Goal: Information Seeking & Learning: Learn about a topic

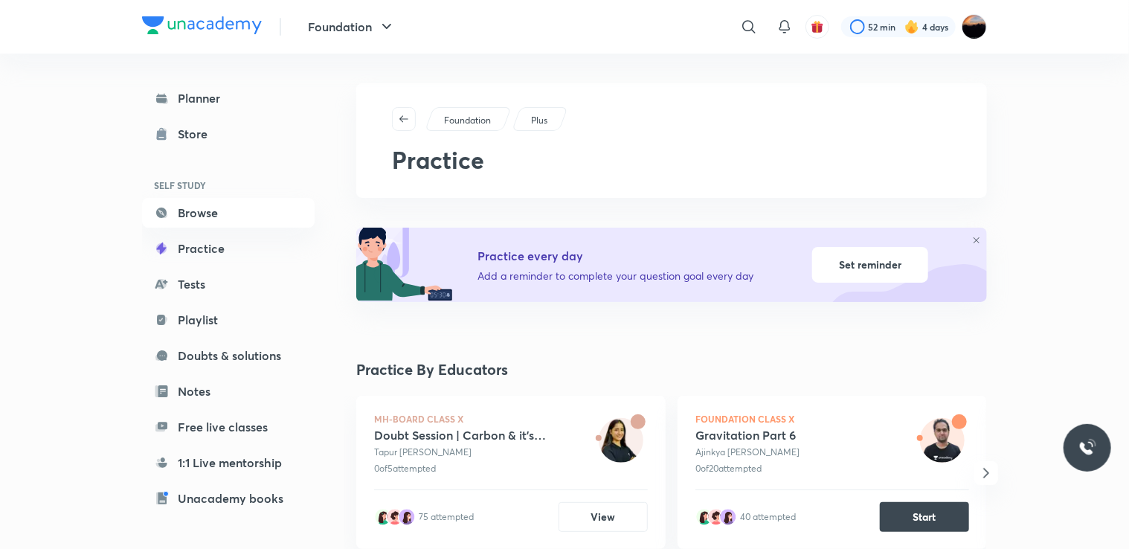
click at [749, 541] on div "Foundation Class X Gravitation Part 6 [PERSON_NAME] 0 of 20 attempted 40 attemp…" at bounding box center [832, 472] width 309 height 153
click at [747, 401] on div "Foundation Class X Gravitation Part 6 [PERSON_NAME] 0 of 20 attempted 40 attemp…" at bounding box center [832, 472] width 309 height 153
click at [756, 22] on icon at bounding box center [749, 27] width 18 height 18
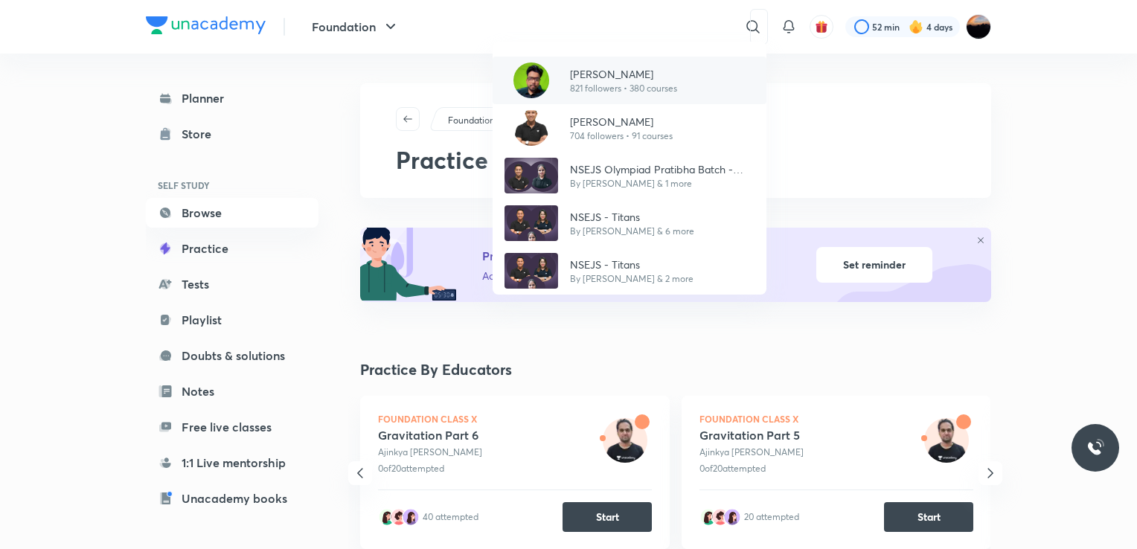
click at [672, 82] on p "821 followers • 380 courses" at bounding box center [623, 88] width 107 height 13
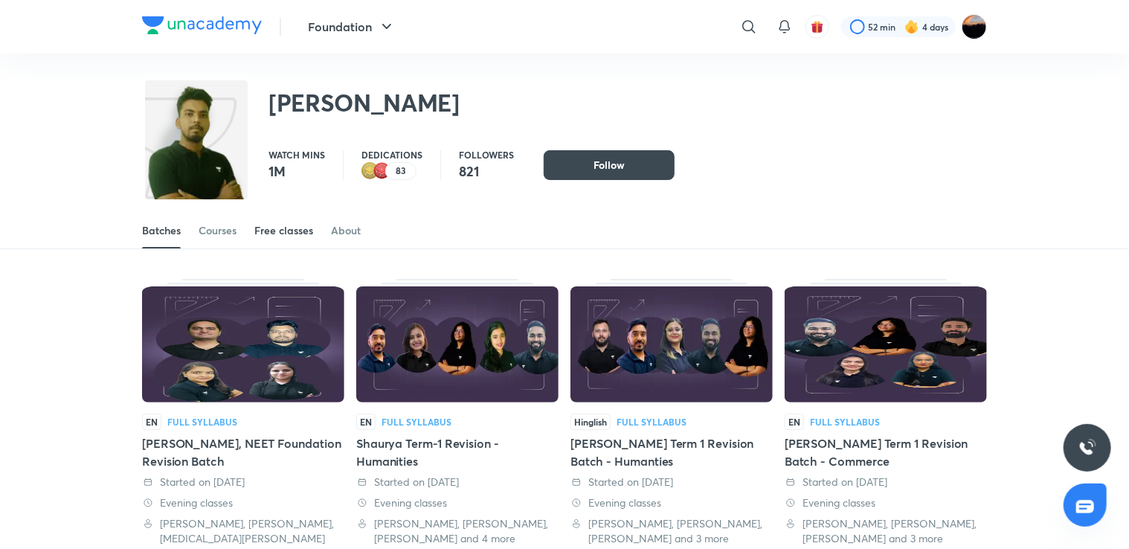
click at [264, 234] on div "Free classes" at bounding box center [283, 230] width 59 height 15
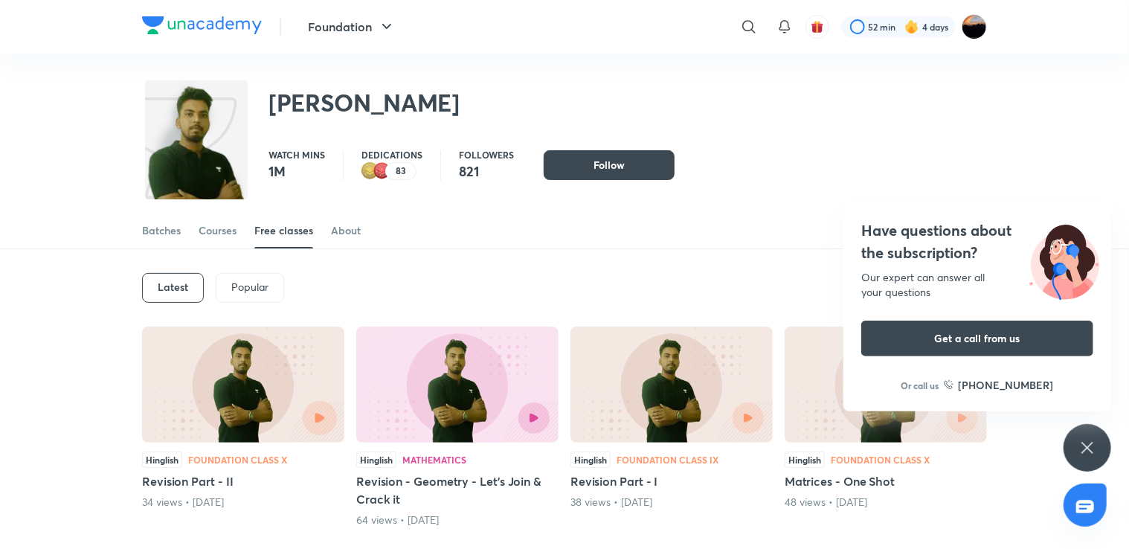
click at [317, 415] on icon "button" at bounding box center [320, 418] width 10 height 10
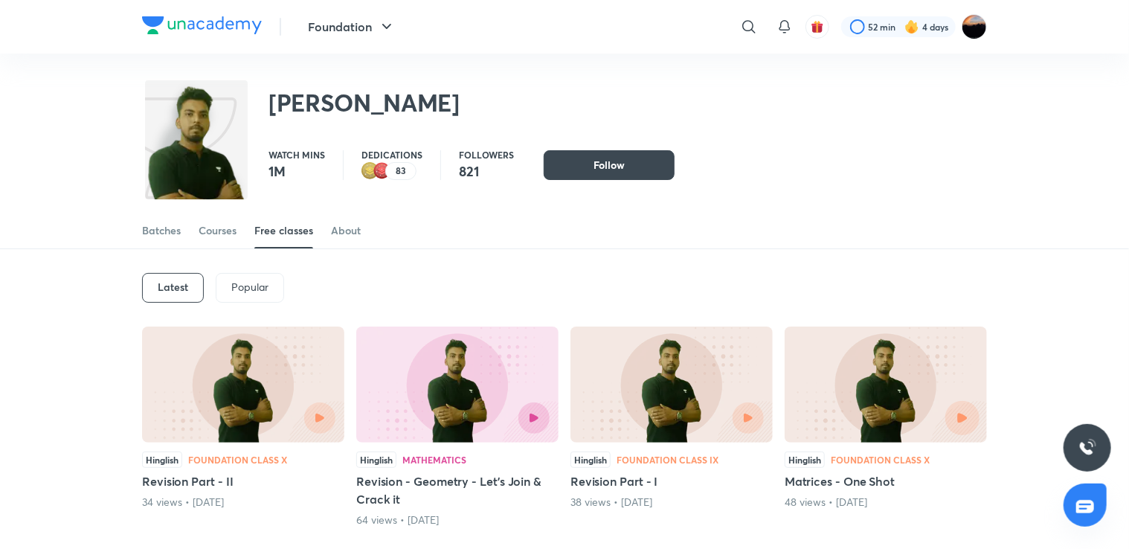
click at [958, 417] on icon "button" at bounding box center [962, 418] width 10 height 10
